Goal: Information Seeking & Learning: Learn about a topic

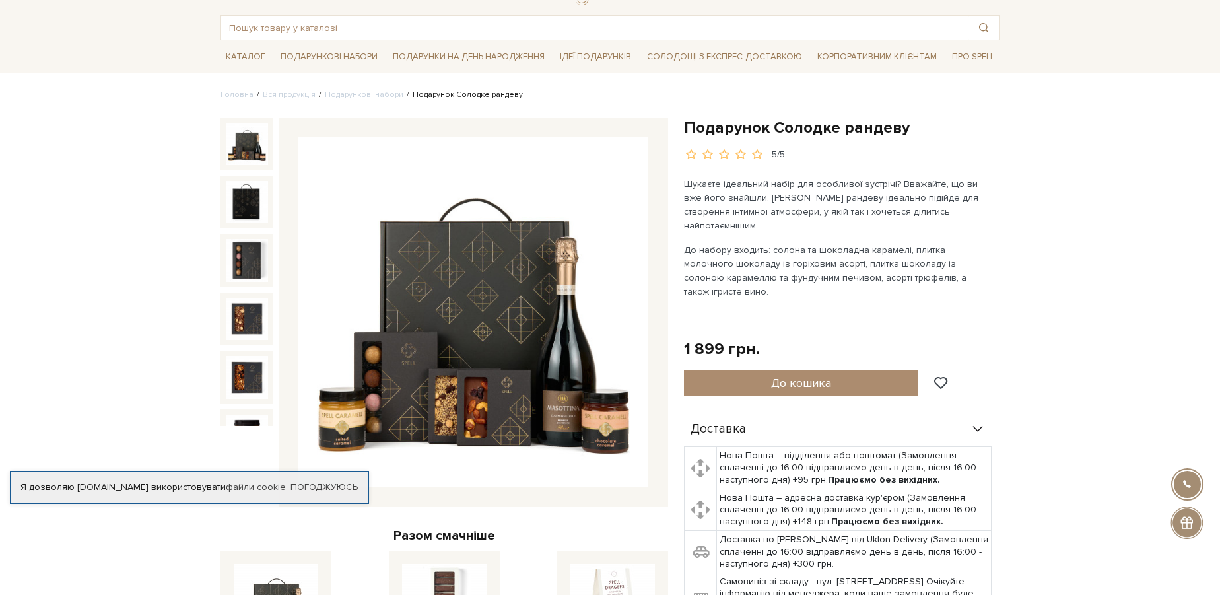
scroll to position [59, 0]
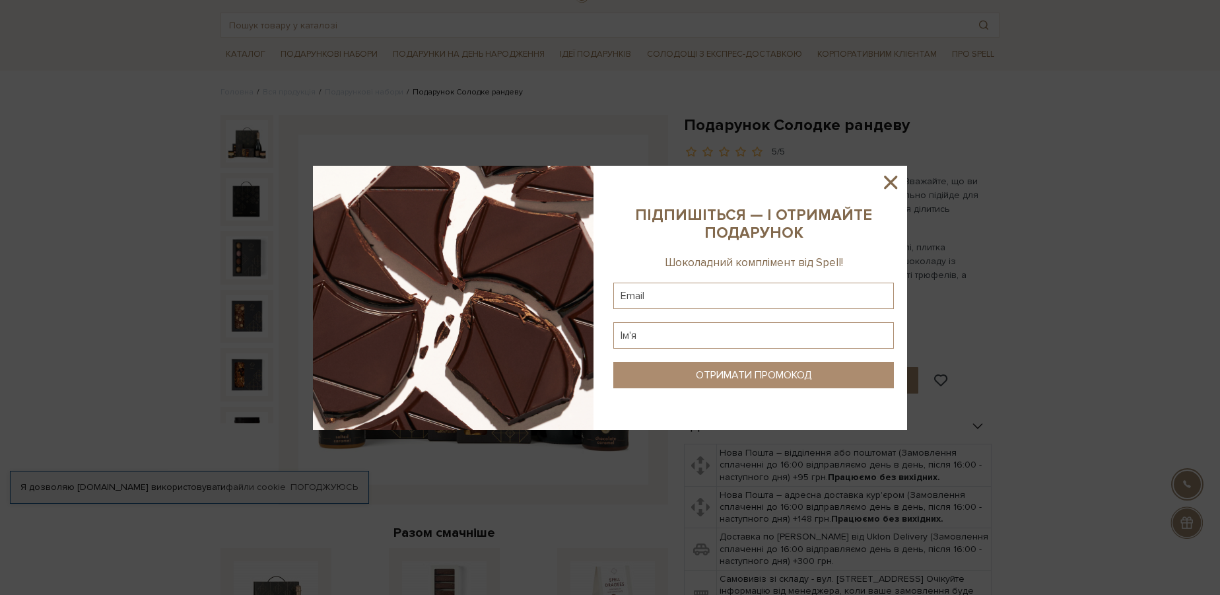
click at [891, 174] on icon at bounding box center [890, 182] width 22 height 22
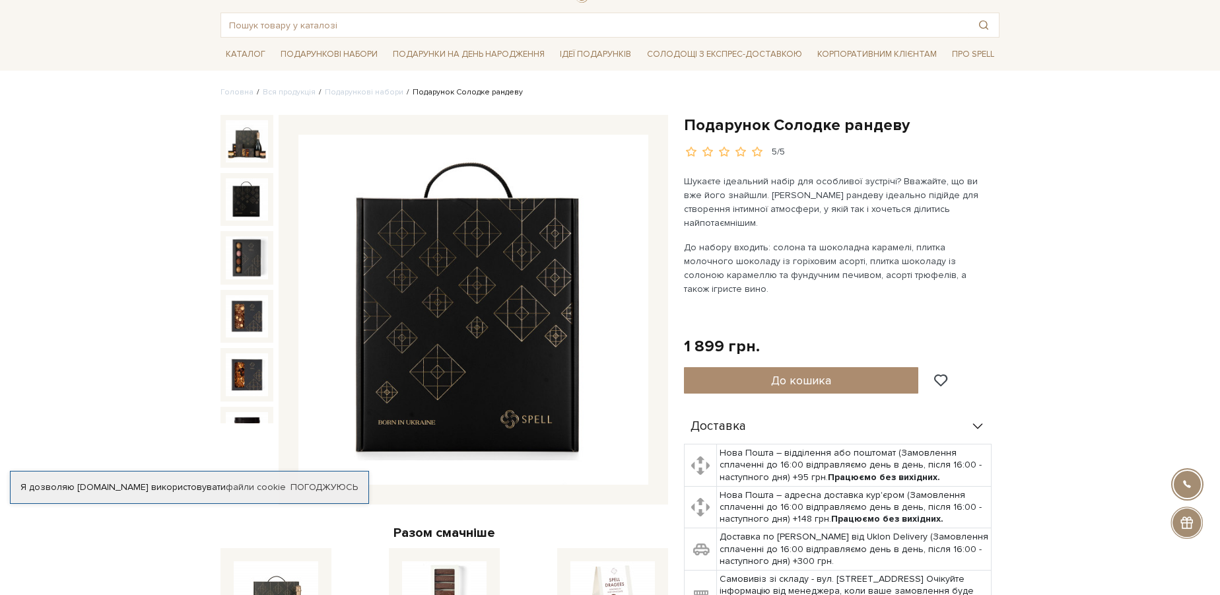
click at [239, 197] on img at bounding box center [247, 199] width 42 height 42
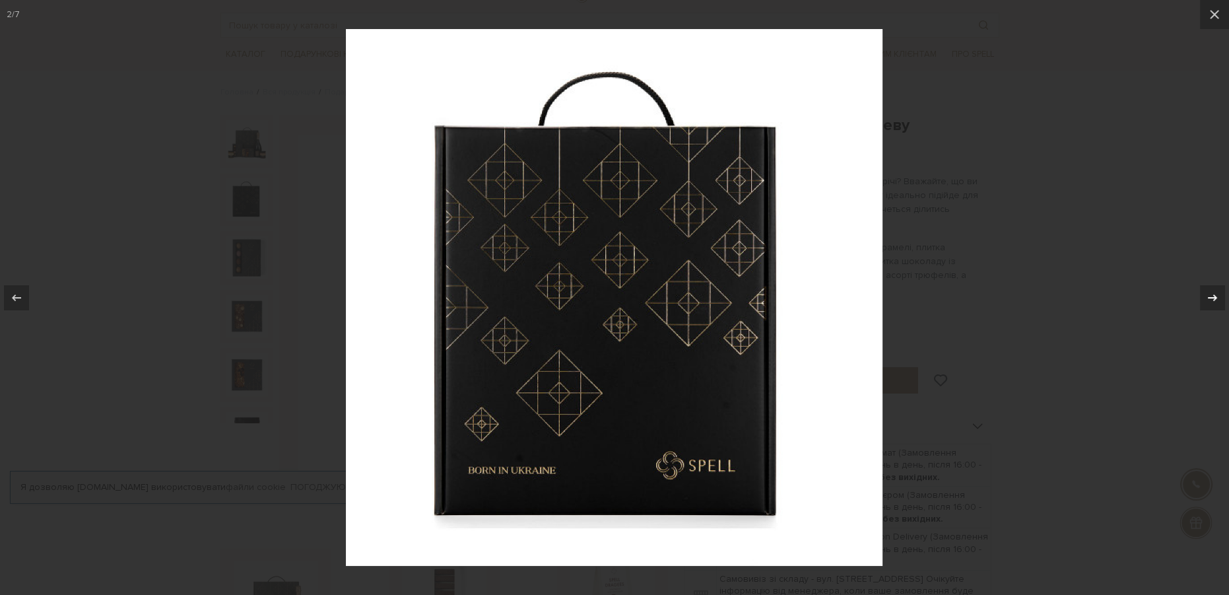
click at [1209, 295] on icon at bounding box center [1213, 298] width 16 height 16
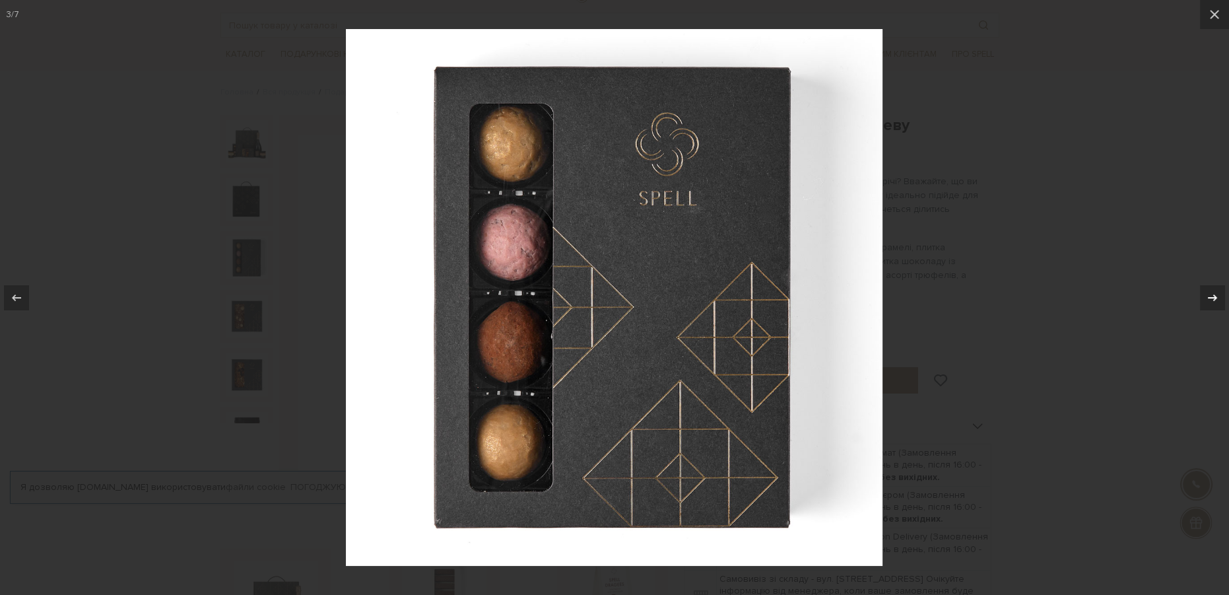
click at [1209, 295] on icon at bounding box center [1213, 298] width 16 height 16
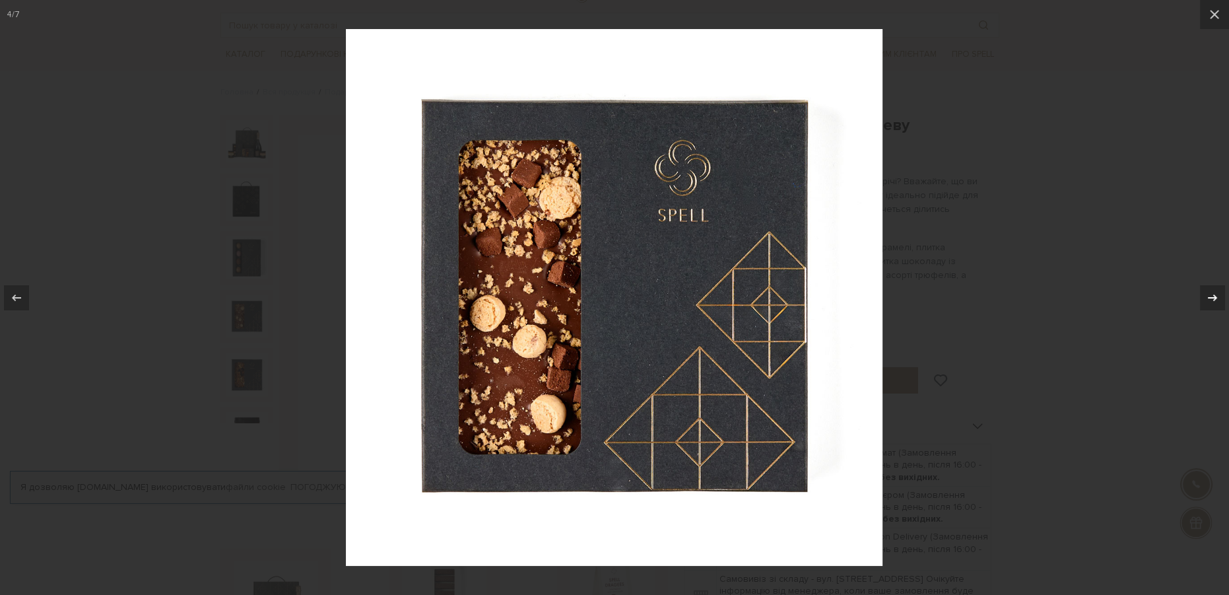
click at [1209, 295] on icon at bounding box center [1213, 298] width 16 height 16
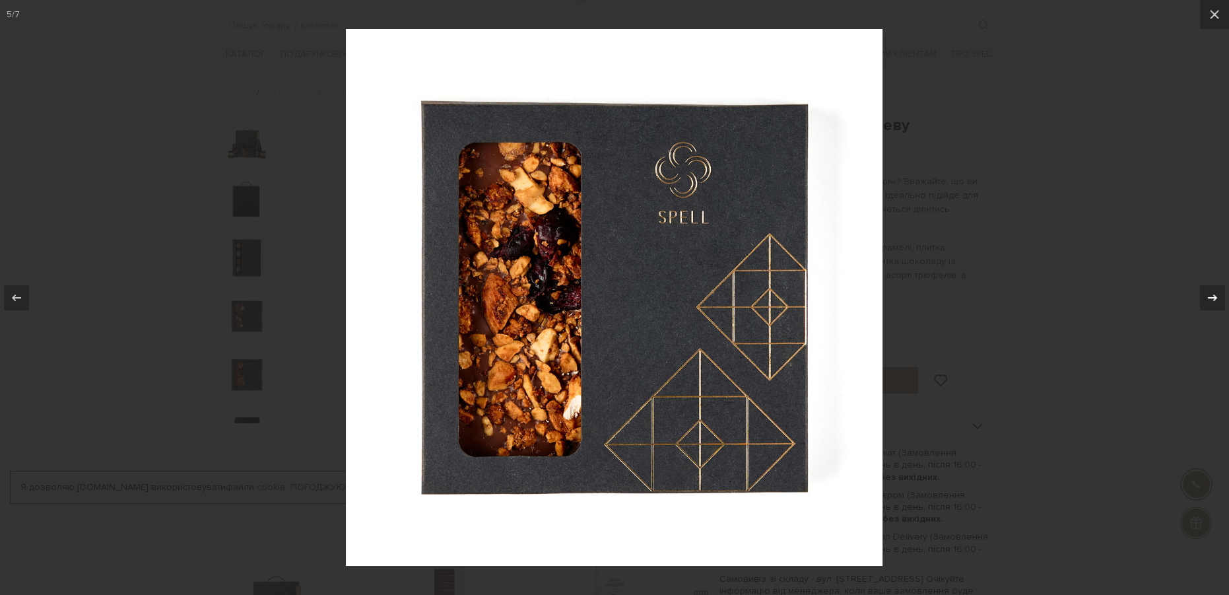
click at [1209, 295] on icon at bounding box center [1213, 298] width 16 height 16
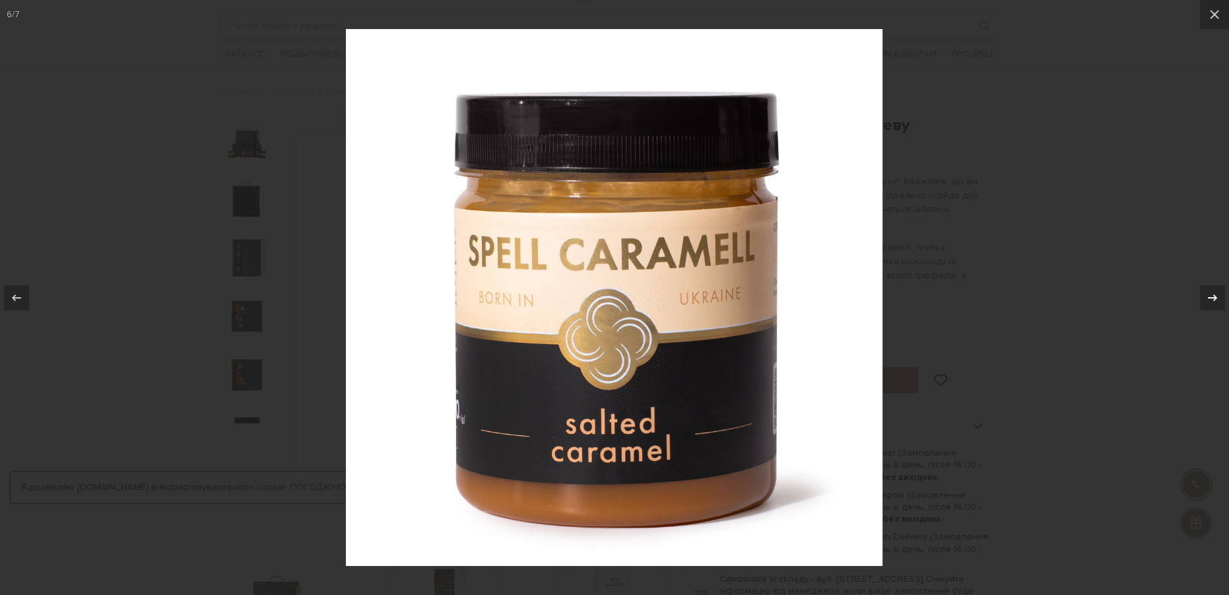
click at [1209, 300] on icon at bounding box center [1213, 298] width 16 height 16
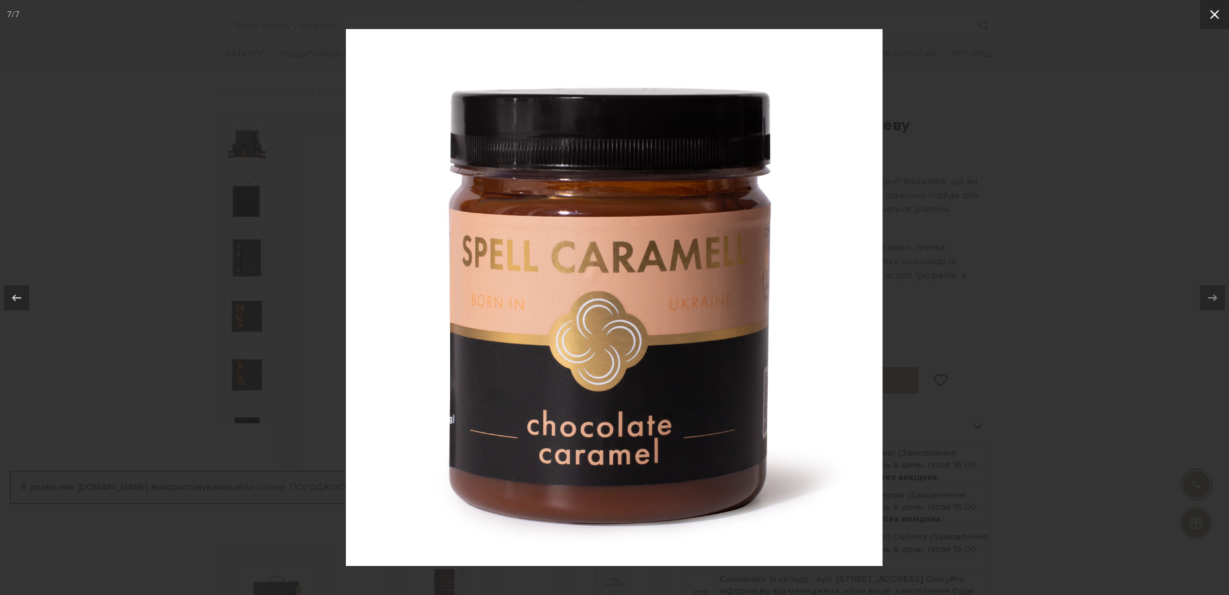
click at [1217, 8] on icon at bounding box center [1215, 15] width 16 height 16
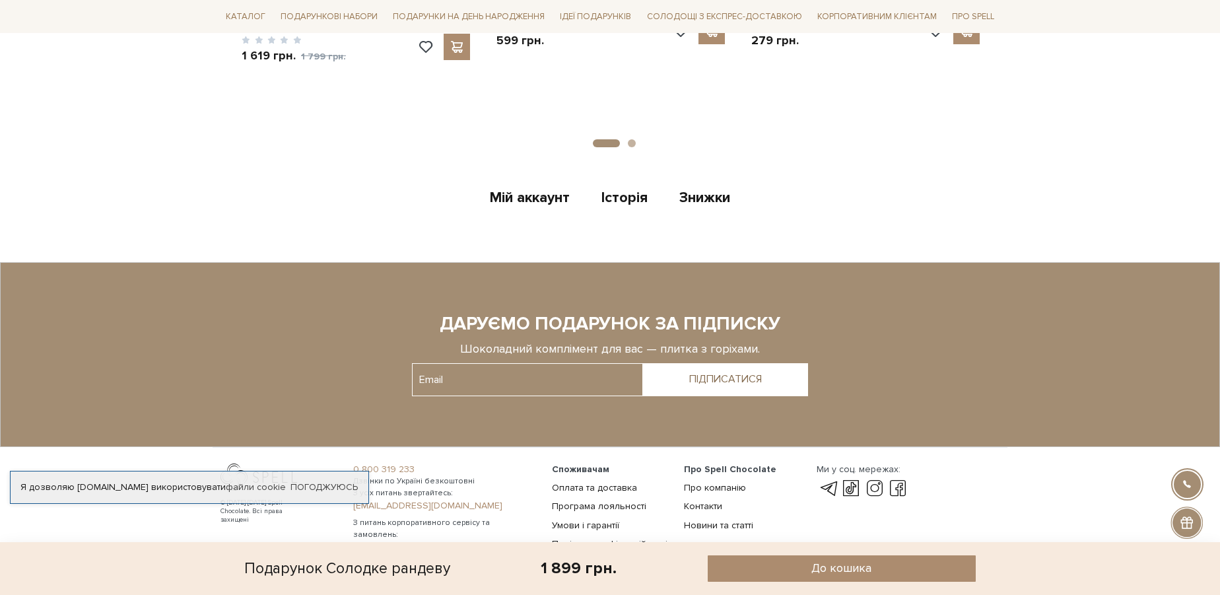
scroll to position [1440, 0]
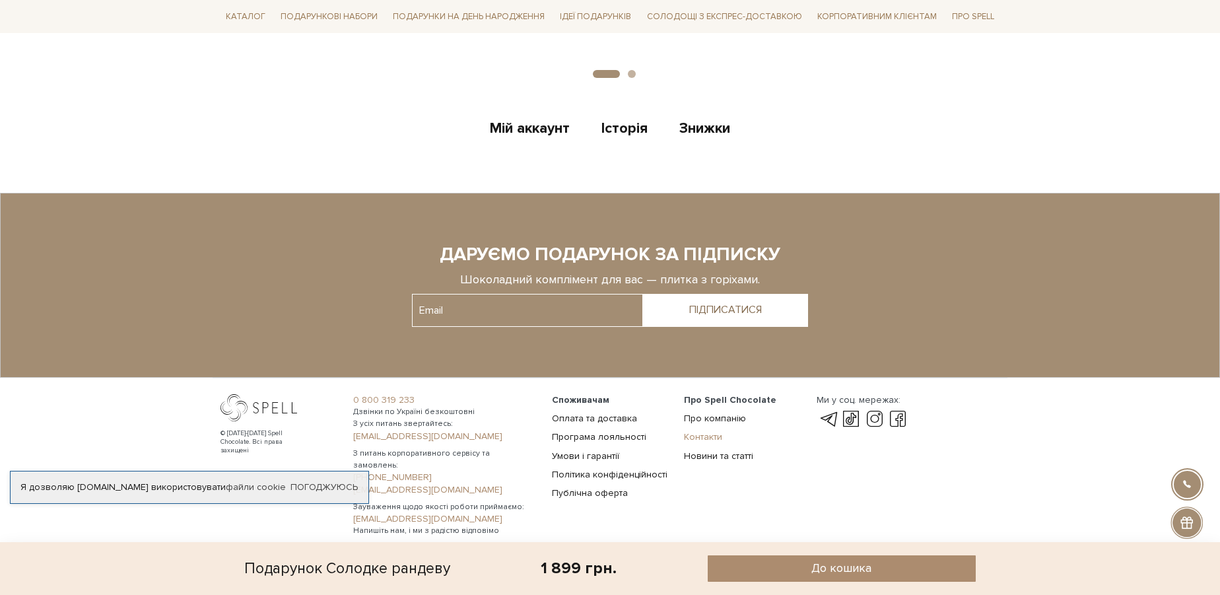
click at [700, 431] on link "Контакти" at bounding box center [703, 436] width 38 height 11
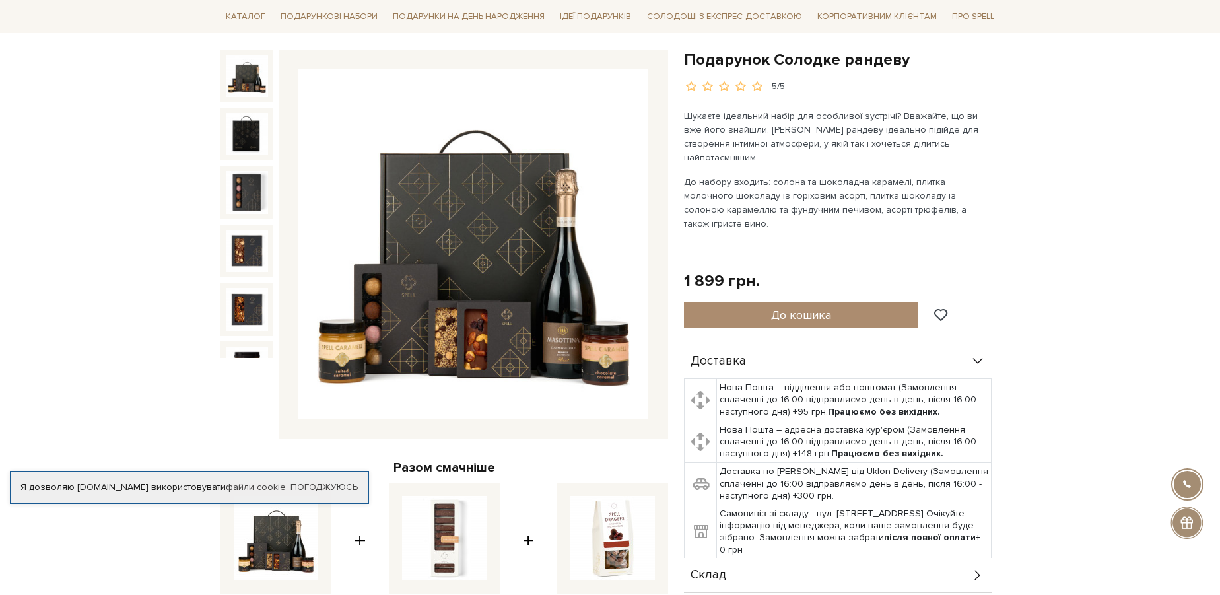
scroll to position [115, 0]
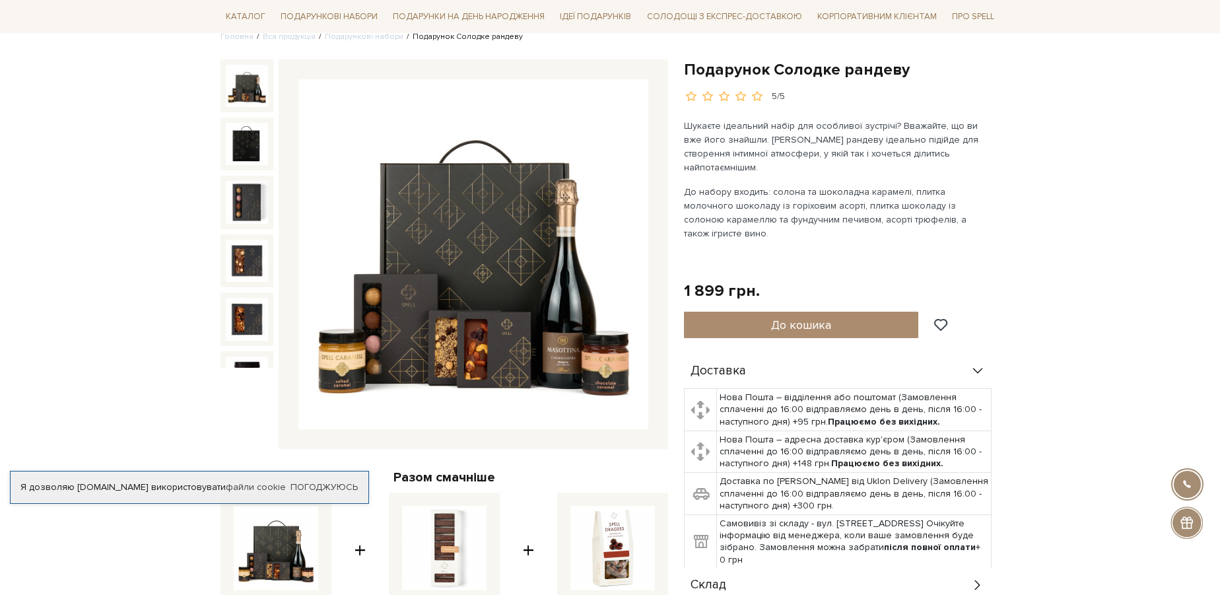
click at [556, 284] on img at bounding box center [473, 254] width 350 height 350
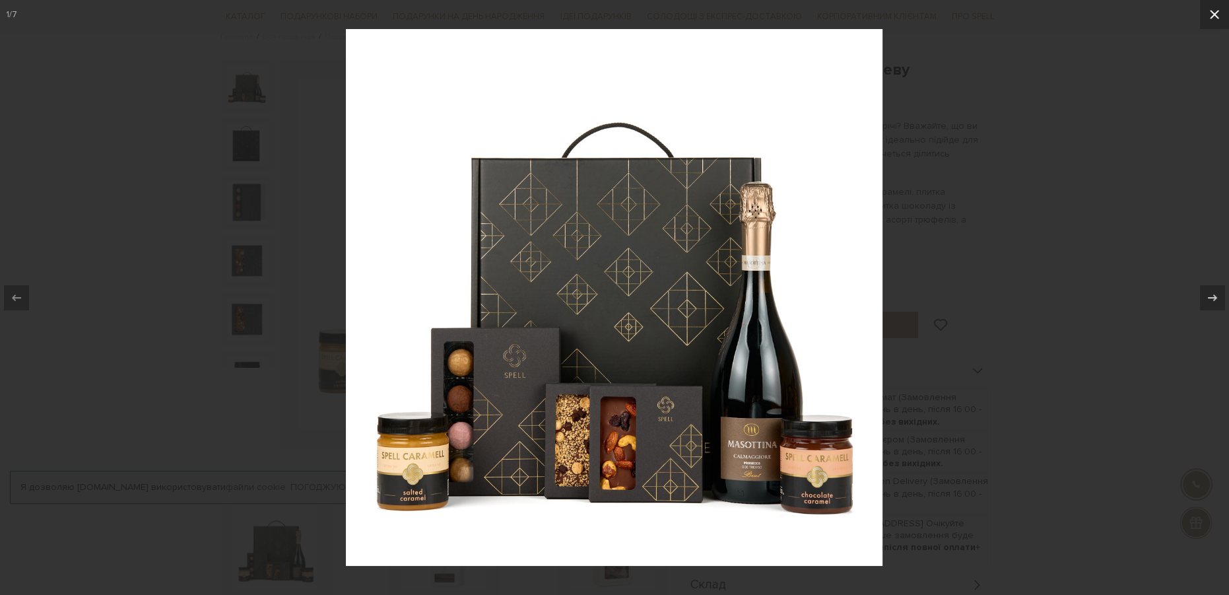
click at [1218, 15] on icon at bounding box center [1215, 15] width 16 height 16
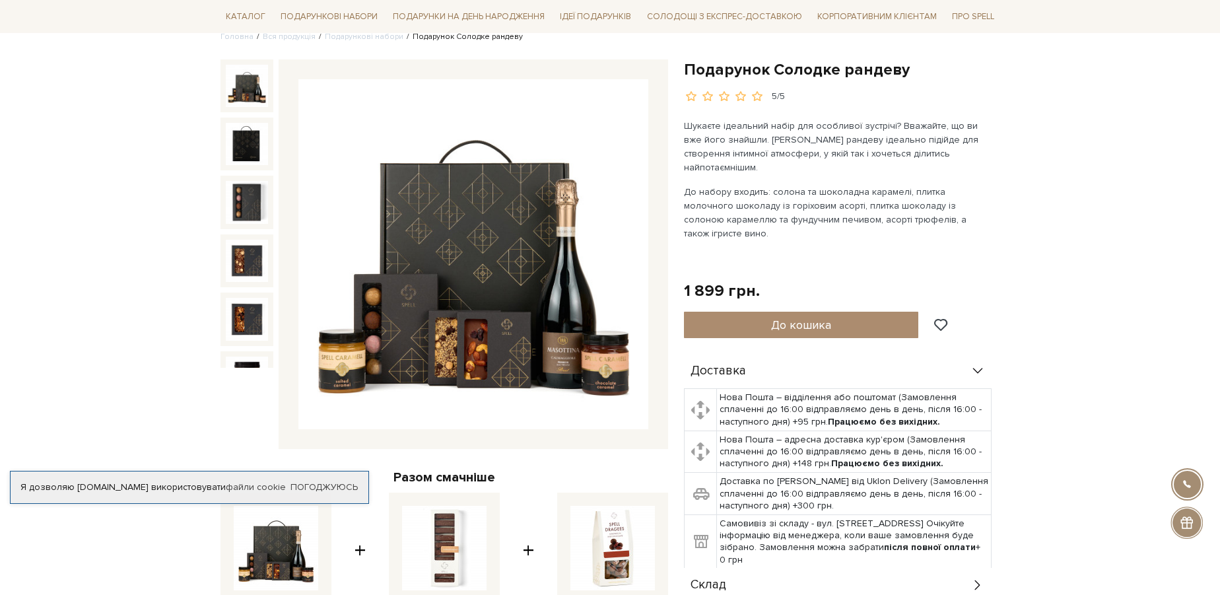
click at [814, 185] on p "До набору входить: солона та шоколадна карамелі, плитка молочного шоколаду із г…" at bounding box center [839, 212] width 310 height 55
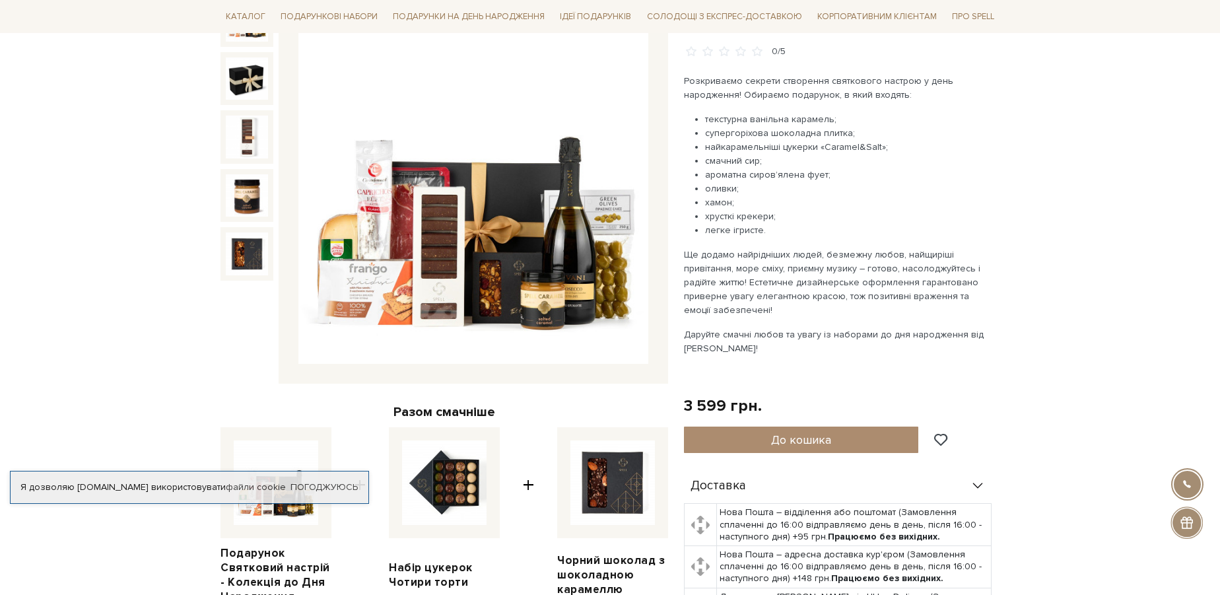
scroll to position [180, 0]
